Goal: Information Seeking & Learning: Stay updated

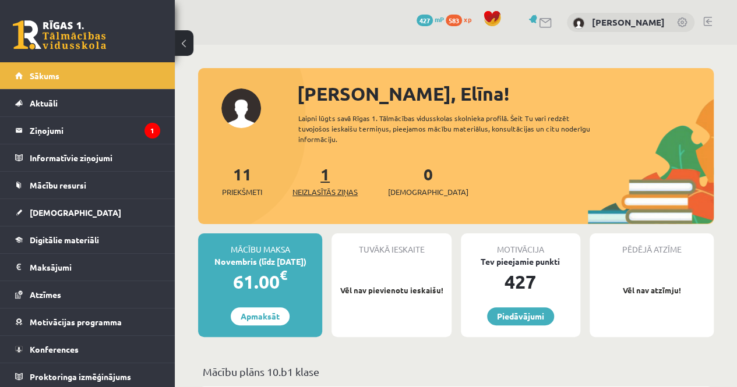
click at [319, 166] on div "1 Neizlasītās ziņas" at bounding box center [324, 180] width 65 height 36
click at [334, 168] on div "1 Neizlasītās ziņas" at bounding box center [324, 180] width 65 height 36
click at [333, 172] on div "1 Neizlasītās ziņas" at bounding box center [324, 180] width 65 height 36
click at [332, 173] on link "1 Neizlasītās ziņas" at bounding box center [324, 181] width 65 height 34
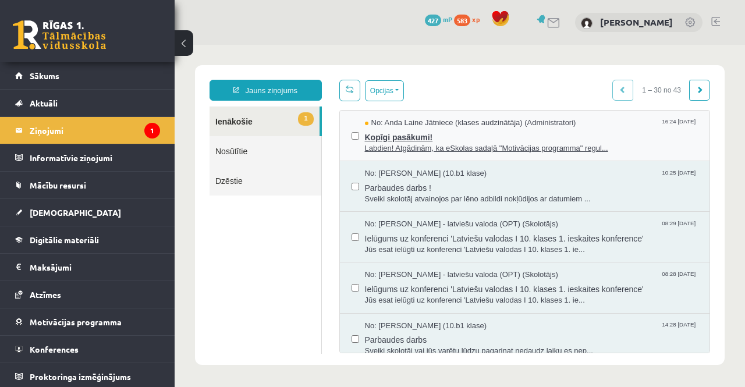
click at [477, 133] on span "Kopīgi pasākumi!" at bounding box center [532, 136] width 334 height 15
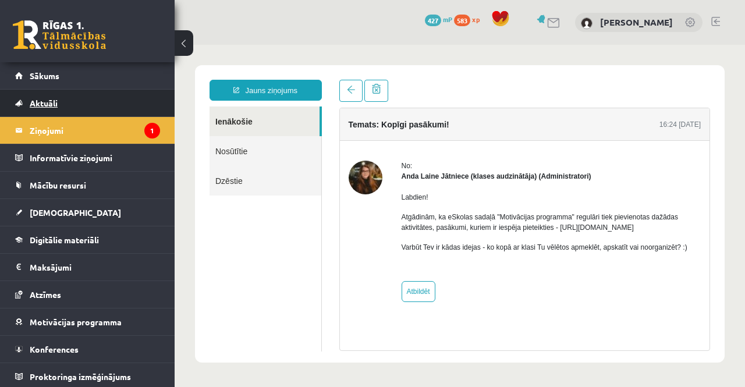
click at [76, 90] on link "Aktuāli" at bounding box center [87, 103] width 145 height 27
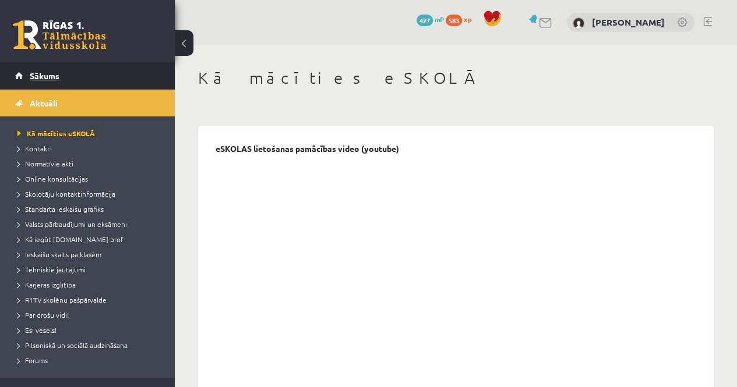
click at [66, 78] on link "Sākums" at bounding box center [87, 75] width 145 height 27
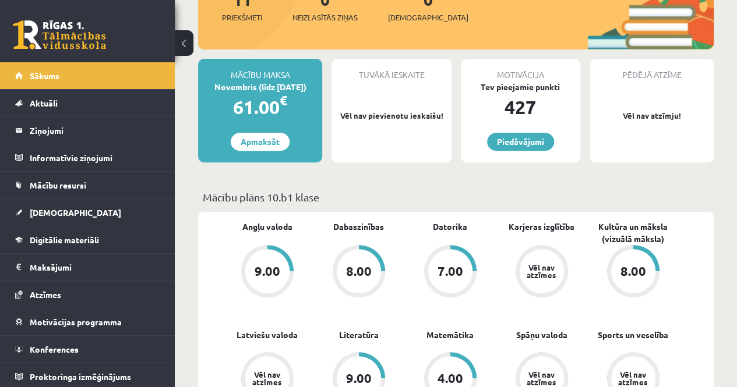
scroll to position [349, 0]
